Goal: Task Accomplishment & Management: Use online tool/utility

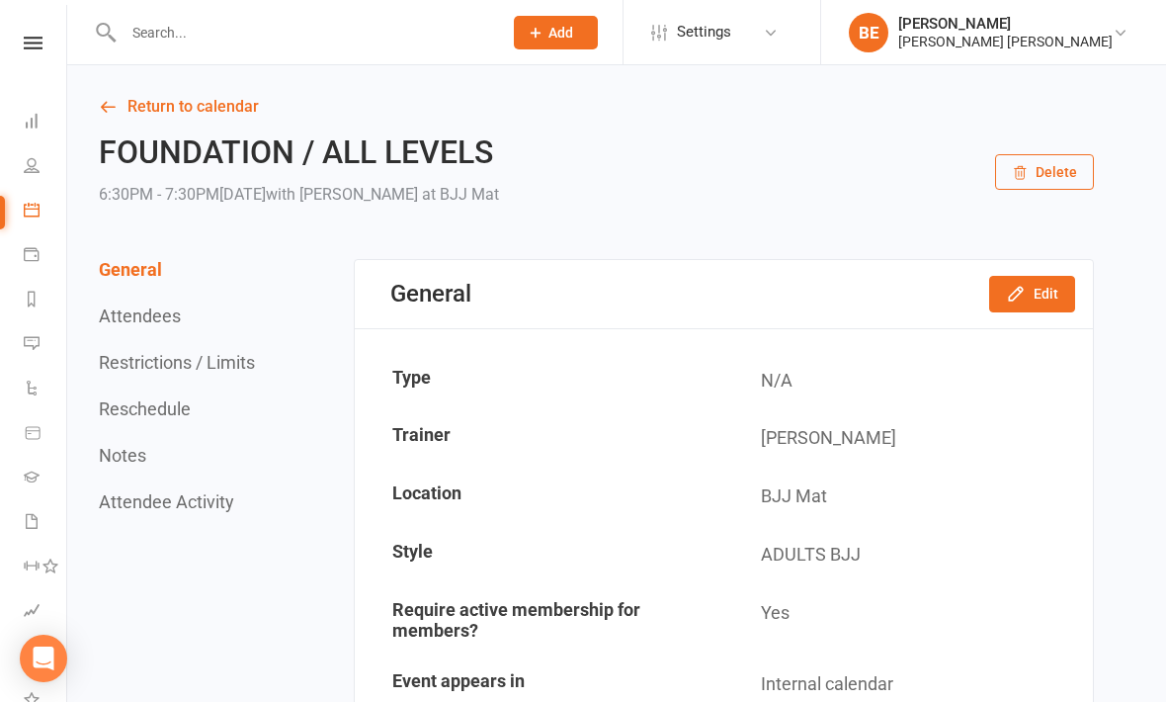
click at [175, 40] on input "text" at bounding box center [303, 33] width 371 height 28
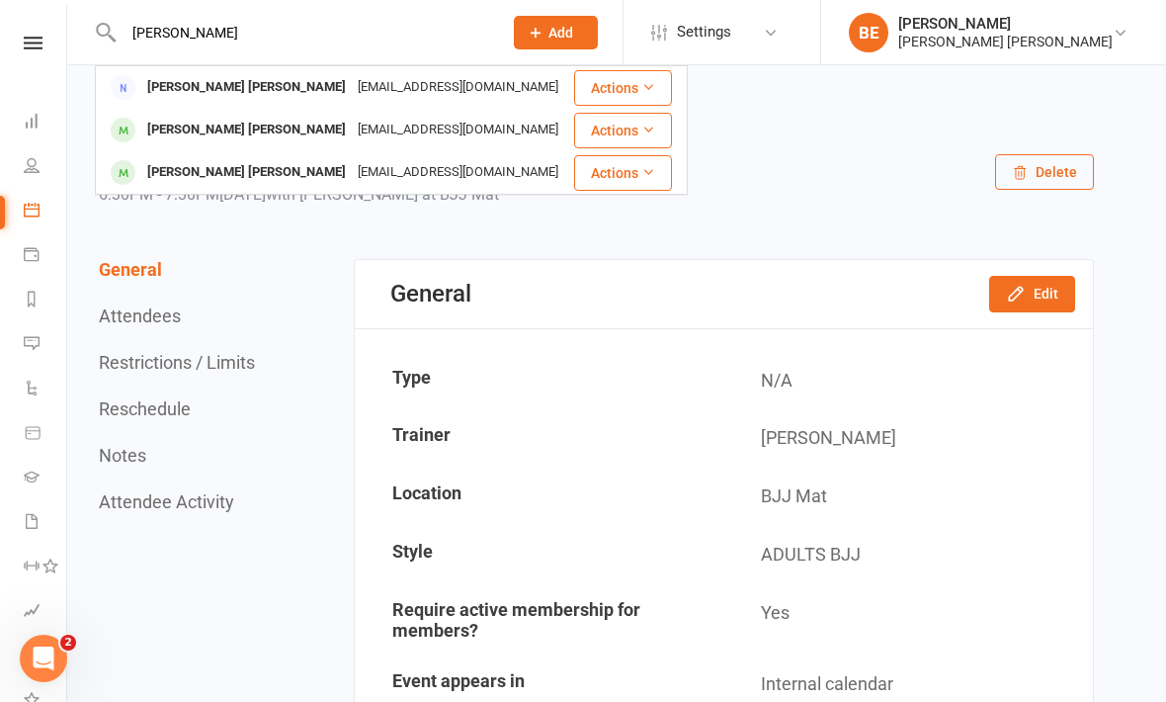
type input "Felip"
click at [183, 181] on div "Felipe Da Conceicao Ferreira" at bounding box center [246, 172] width 210 height 29
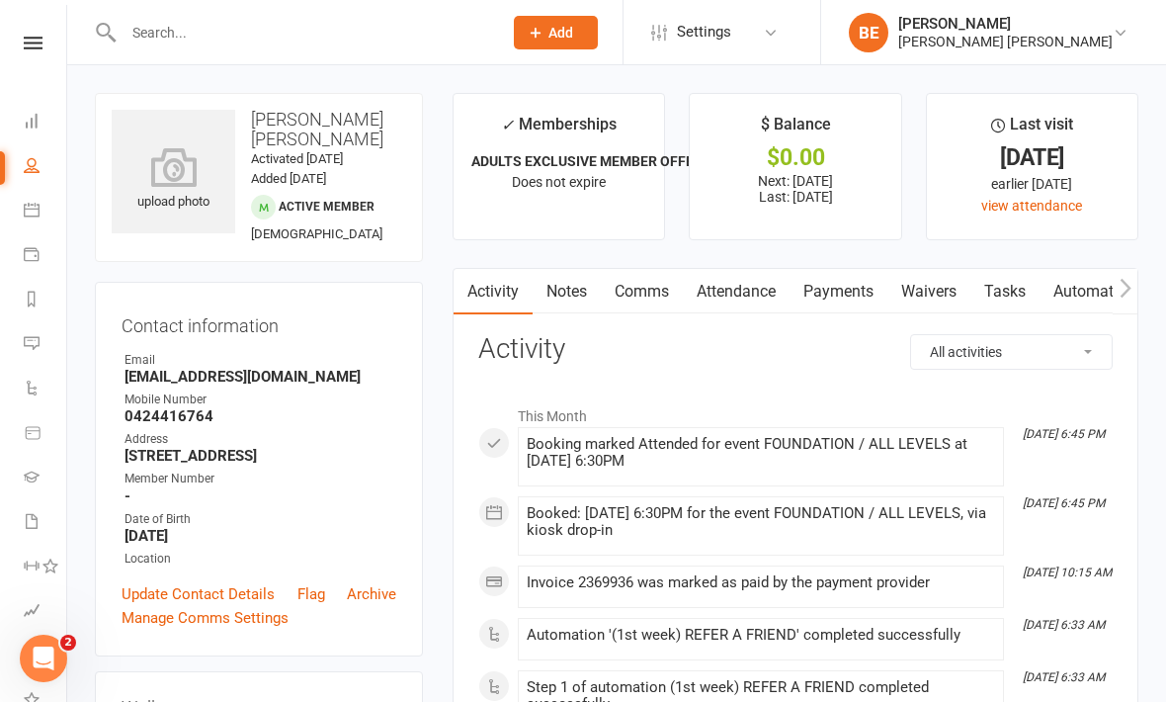
click at [174, 179] on icon at bounding box center [174, 167] width 124 height 40
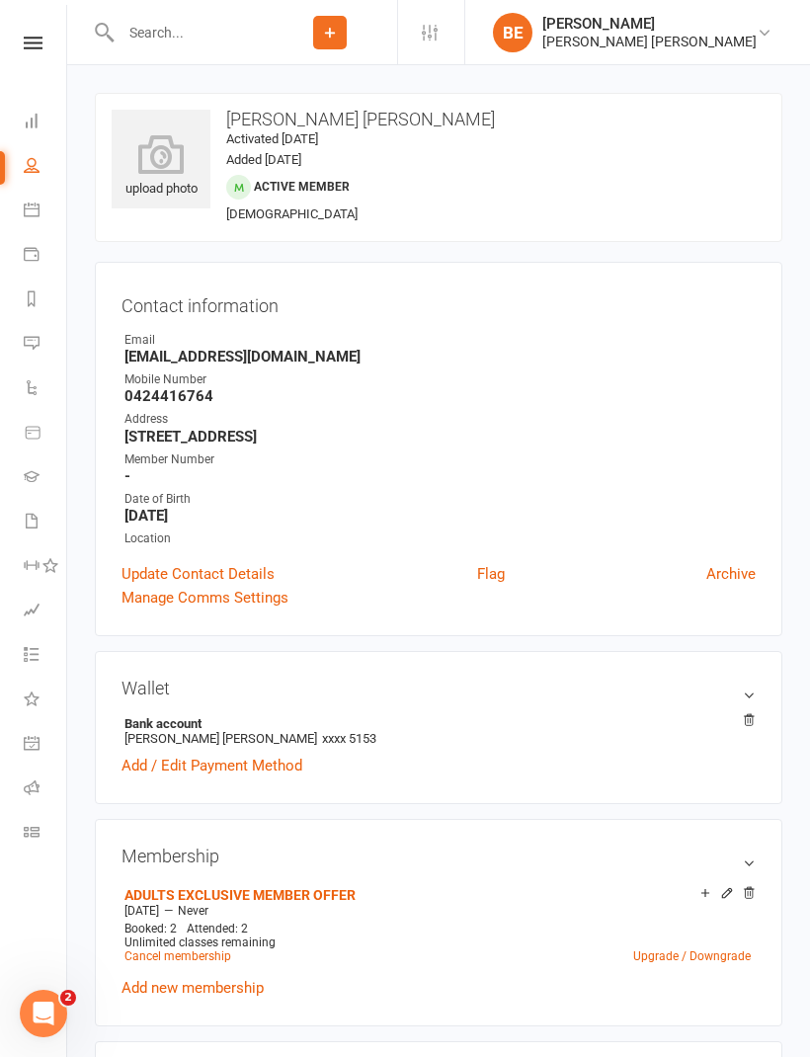
click at [135, 113] on div "upload photo" at bounding box center [161, 159] width 99 height 99
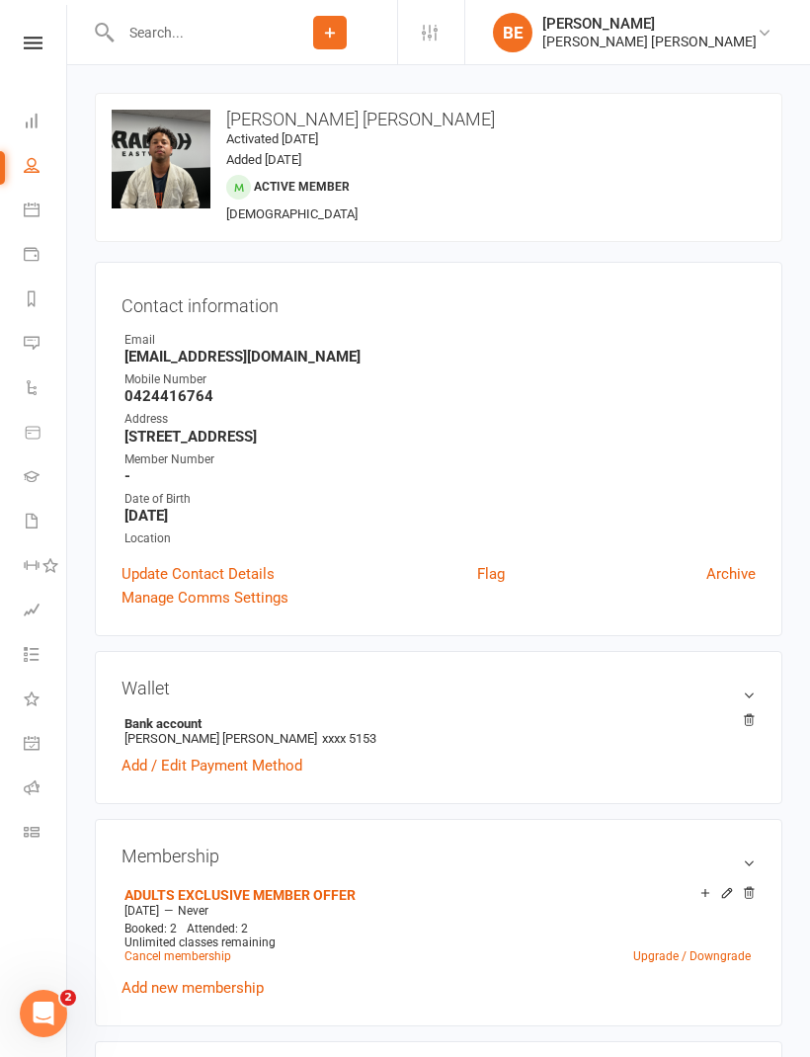
click at [9, 43] on link at bounding box center [33, 43] width 70 height 13
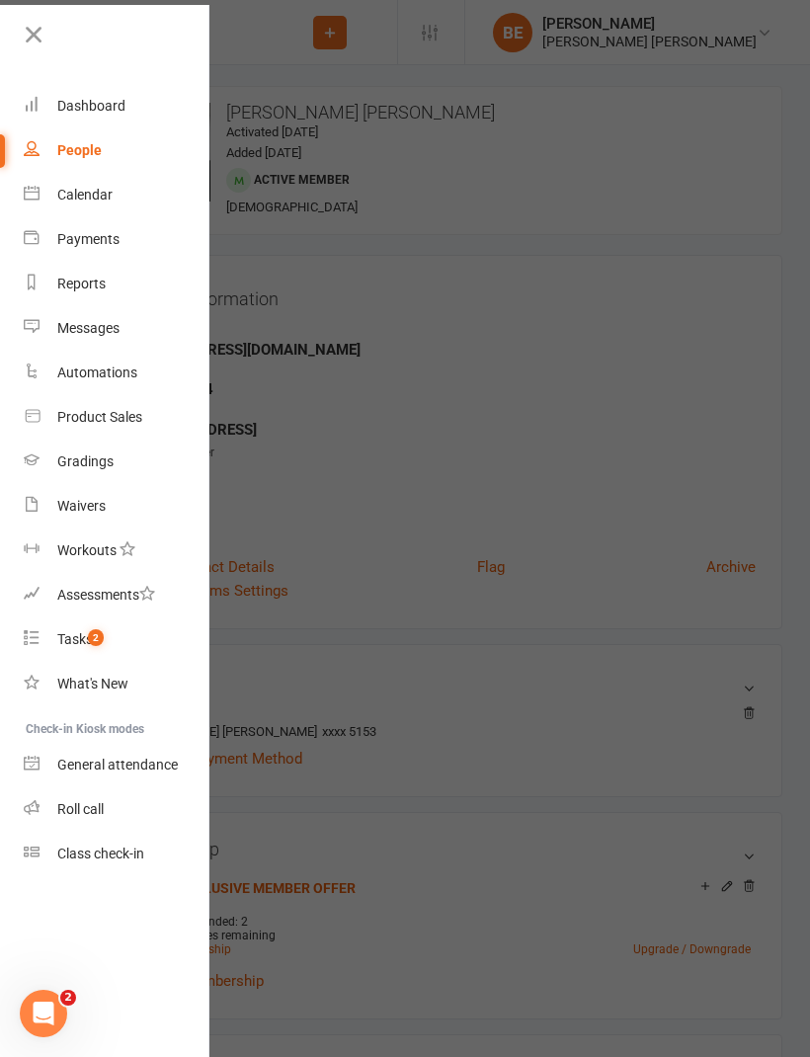
scroll to position [7, 0]
click at [78, 701] on div "Class check-in" at bounding box center [100, 854] width 87 height 16
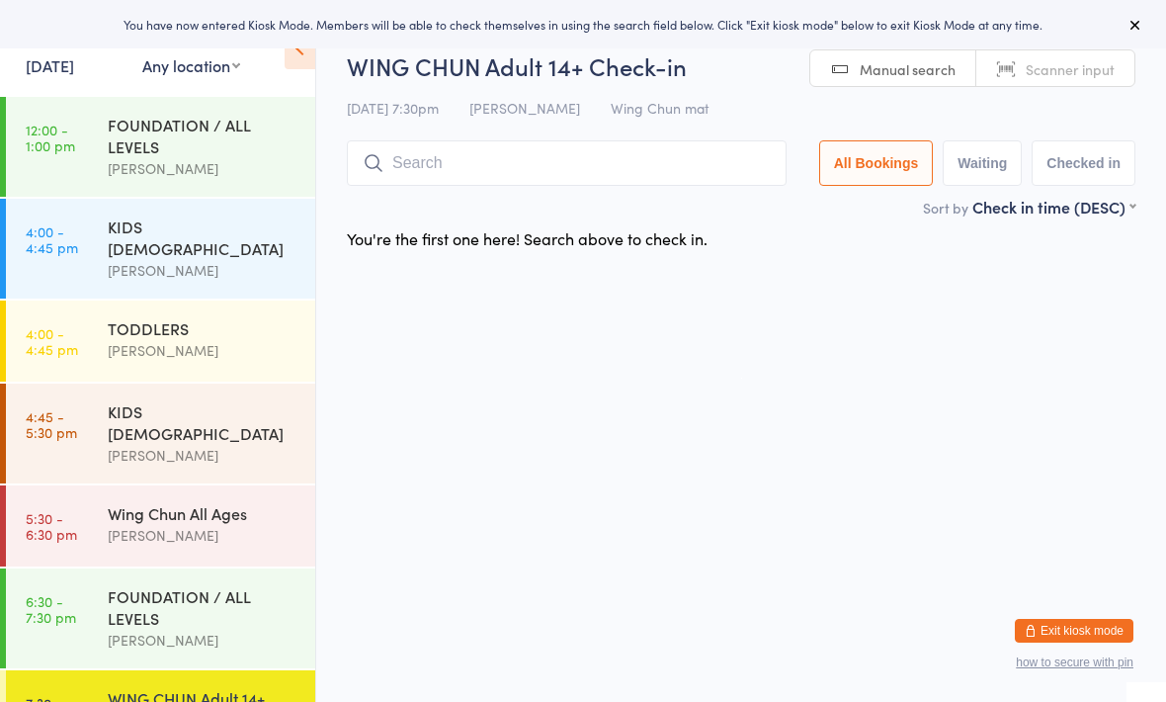
click at [214, 585] on div "FOUNDATION / ALL LEVELS" at bounding box center [203, 606] width 191 height 43
